Goal: Transaction & Acquisition: Purchase product/service

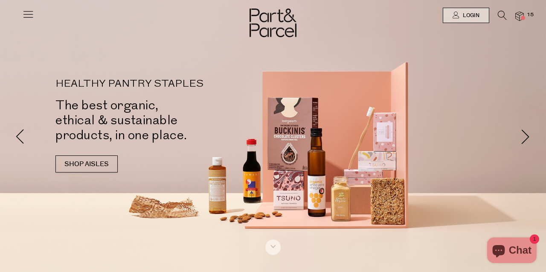
click at [498, 14] on icon at bounding box center [502, 15] width 9 height 9
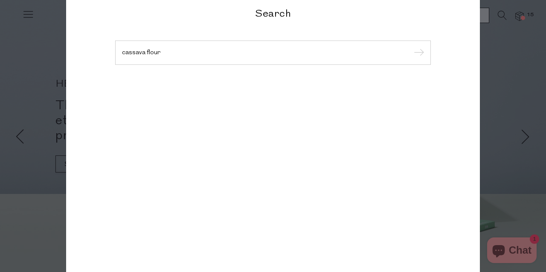
type input "cassava flour"
click at [418, 53] on input "submit" at bounding box center [417, 53] width 13 height 13
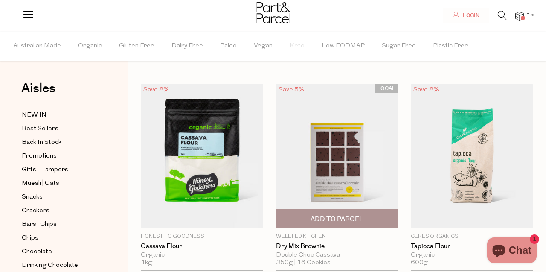
scroll to position [8, 0]
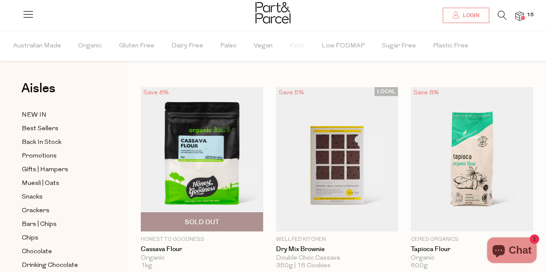
click at [230, 185] on img at bounding box center [202, 159] width 122 height 144
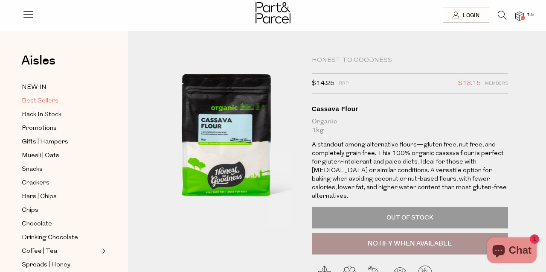
click at [64, 101] on link "Best Sellers" at bounding box center [61, 101] width 78 height 11
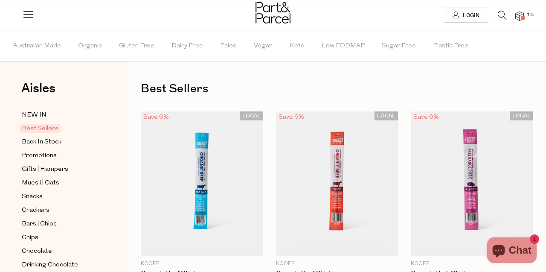
type input "3"
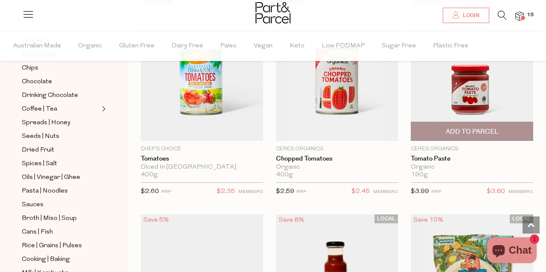
scroll to position [1876, 0]
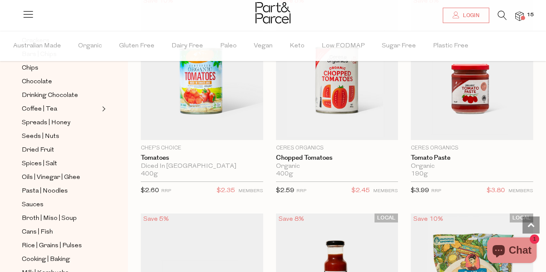
click at [501, 16] on icon at bounding box center [502, 15] width 9 height 9
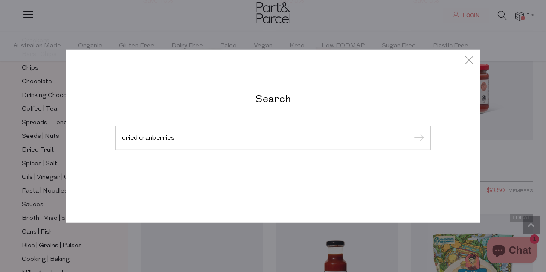
type input "dried cranberries"
click at [418, 138] on input "submit" at bounding box center [417, 138] width 13 height 13
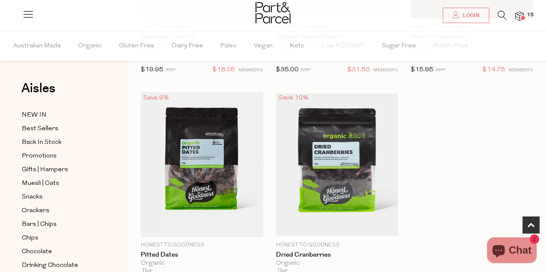
scroll to position [230, 0]
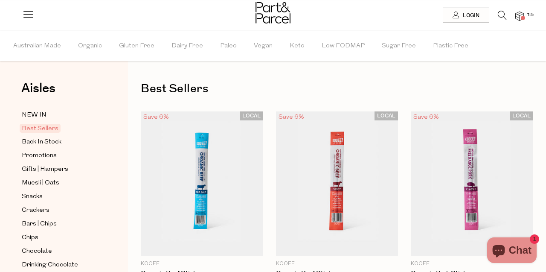
scroll to position [1876, 0]
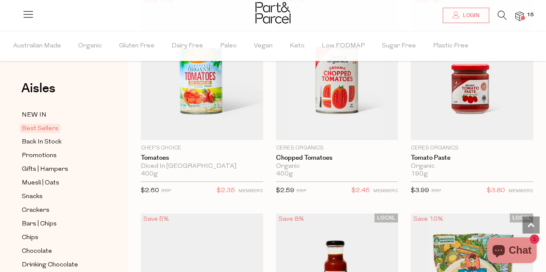
click at [500, 13] on icon at bounding box center [502, 15] width 9 height 9
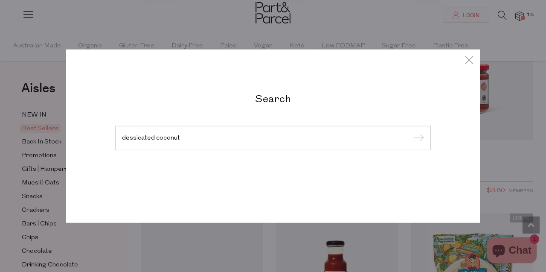
type input "dessicated coconut"
click at [418, 138] on input "submit" at bounding box center [417, 138] width 13 height 13
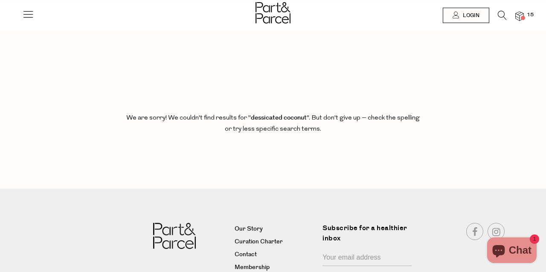
click at [501, 17] on icon at bounding box center [502, 15] width 9 height 9
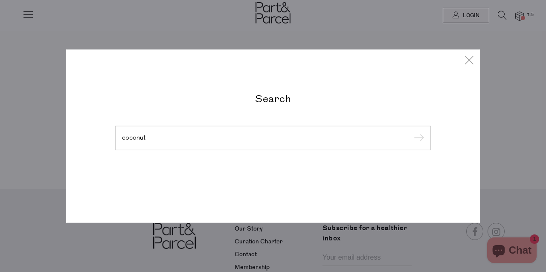
type input "coconut"
click at [418, 138] on input "submit" at bounding box center [417, 138] width 13 height 13
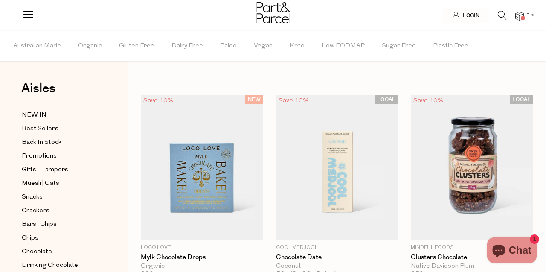
type input "4"
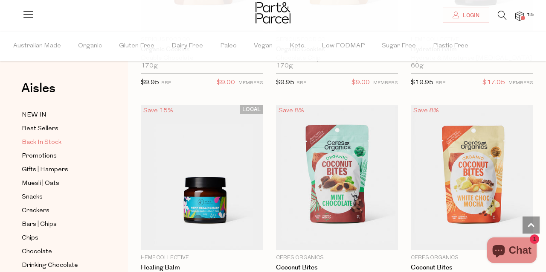
click at [32, 143] on span "Back In Stock" at bounding box center [42, 142] width 40 height 10
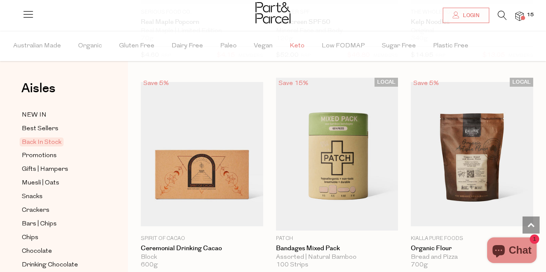
scroll to position [149, 0]
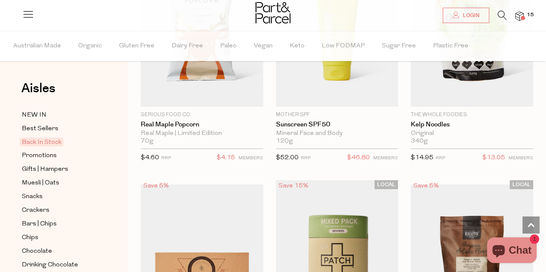
click at [503, 15] on icon at bounding box center [502, 15] width 9 height 9
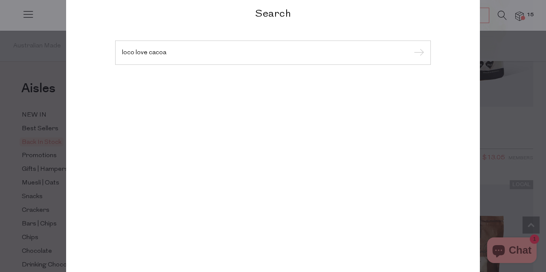
type input "loco love cacoa"
click at [418, 53] on input "submit" at bounding box center [417, 53] width 13 height 13
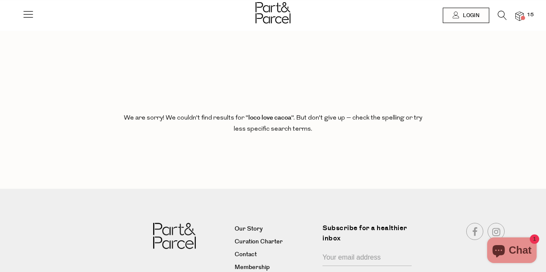
click at [503, 18] on icon at bounding box center [502, 15] width 9 height 9
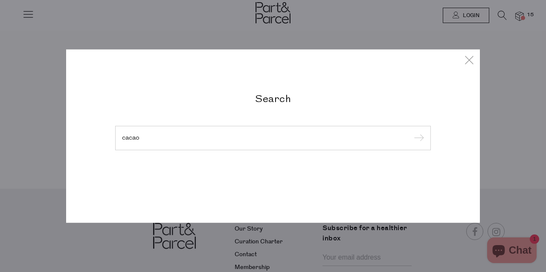
type input "cacao"
click at [418, 138] on input "submit" at bounding box center [417, 138] width 13 height 13
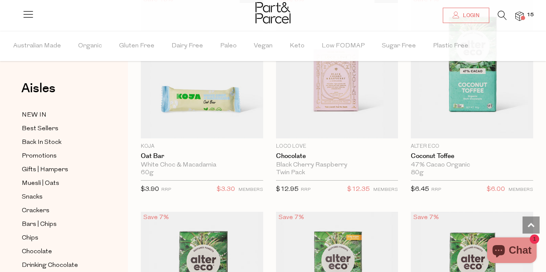
scroll to position [2542, 0]
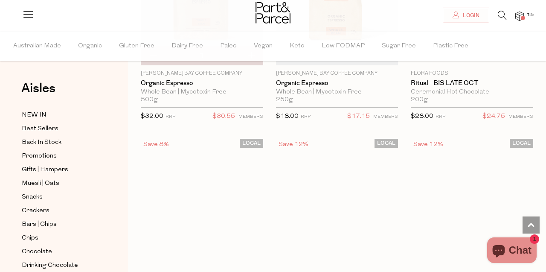
scroll to position [3655, 0]
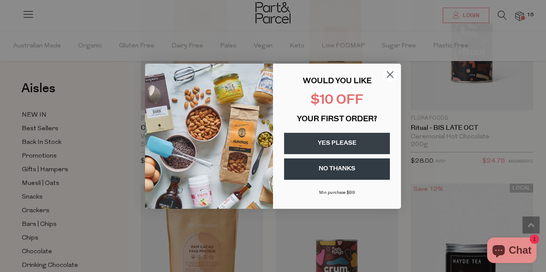
click at [389, 72] on circle "Close dialog" at bounding box center [390, 74] width 14 height 14
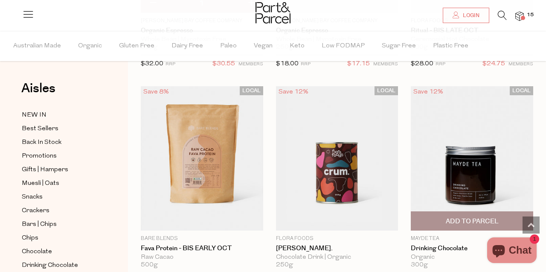
scroll to position [3751, 0]
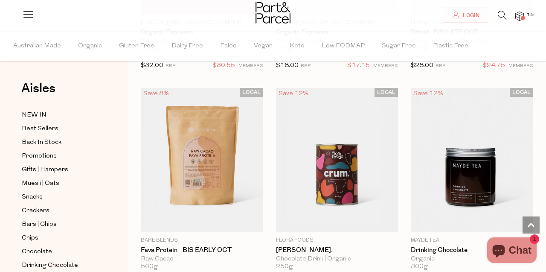
click at [501, 12] on icon at bounding box center [502, 15] width 9 height 9
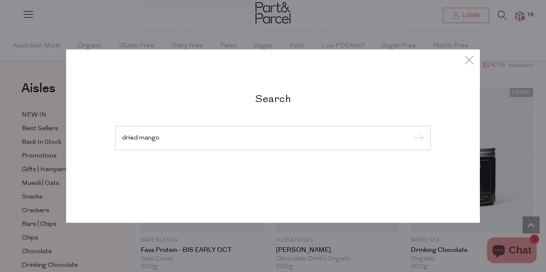
type input "dried mango"
click at [418, 138] on input "submit" at bounding box center [417, 138] width 13 height 13
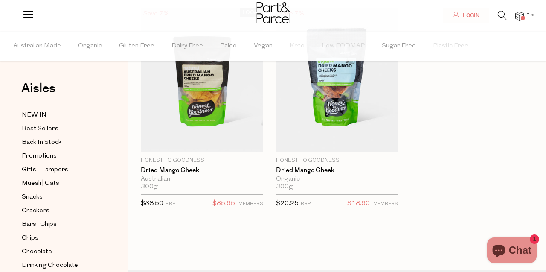
scroll to position [75, 0]
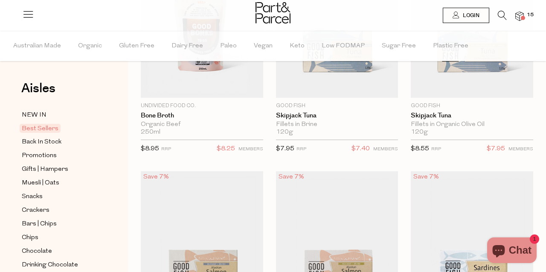
type input "3"
